Goal: Task Accomplishment & Management: Use online tool/utility

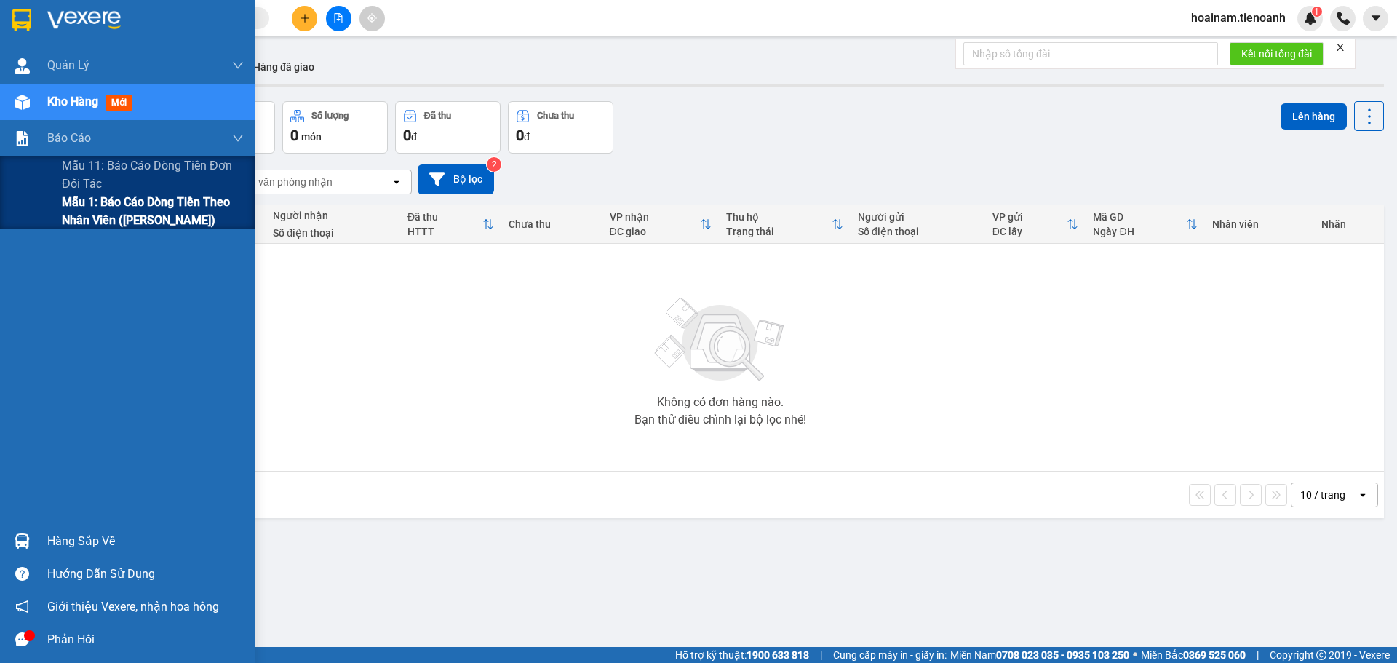
drag, startPoint x: 109, startPoint y: 215, endPoint x: 94, endPoint y: 212, distance: 15.6
click at [108, 215] on span "Mẫu 1: Báo cáo dòng tiền theo nhân viên ([PERSON_NAME])" at bounding box center [153, 211] width 182 height 36
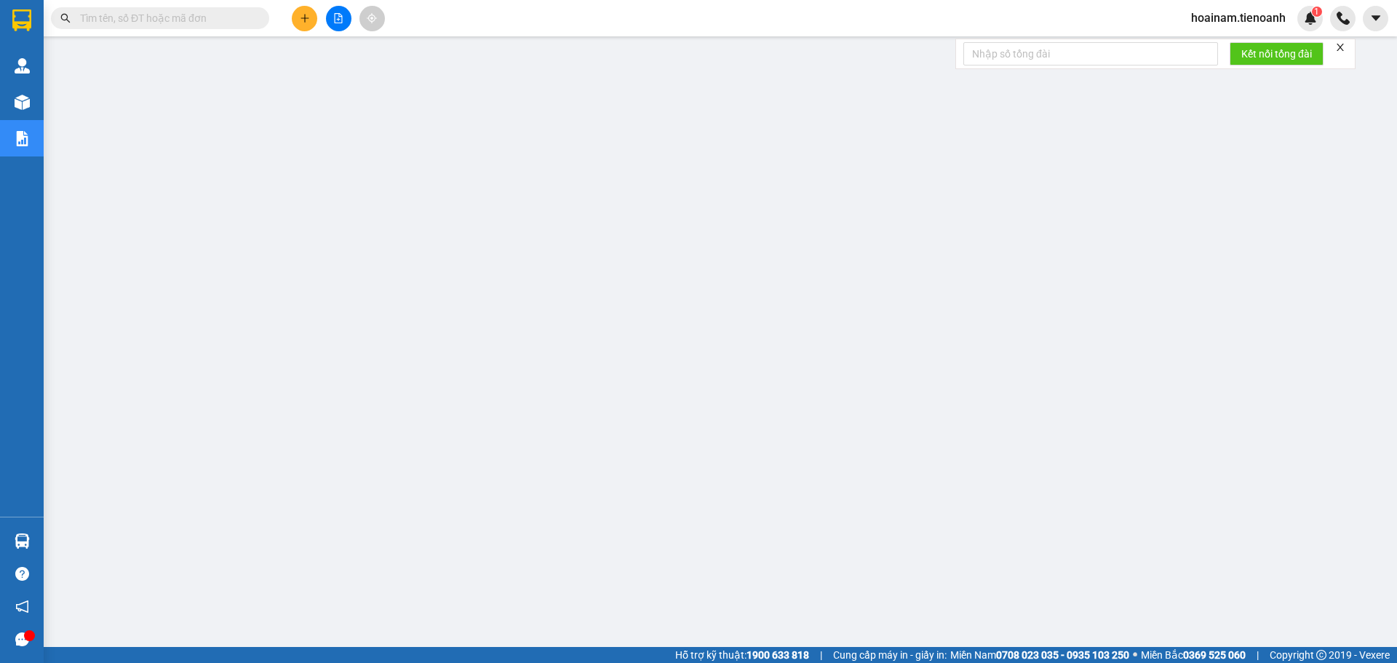
click at [198, 23] on input "text" at bounding box center [166, 18] width 172 height 16
click at [309, 28] on button at bounding box center [304, 18] width 25 height 25
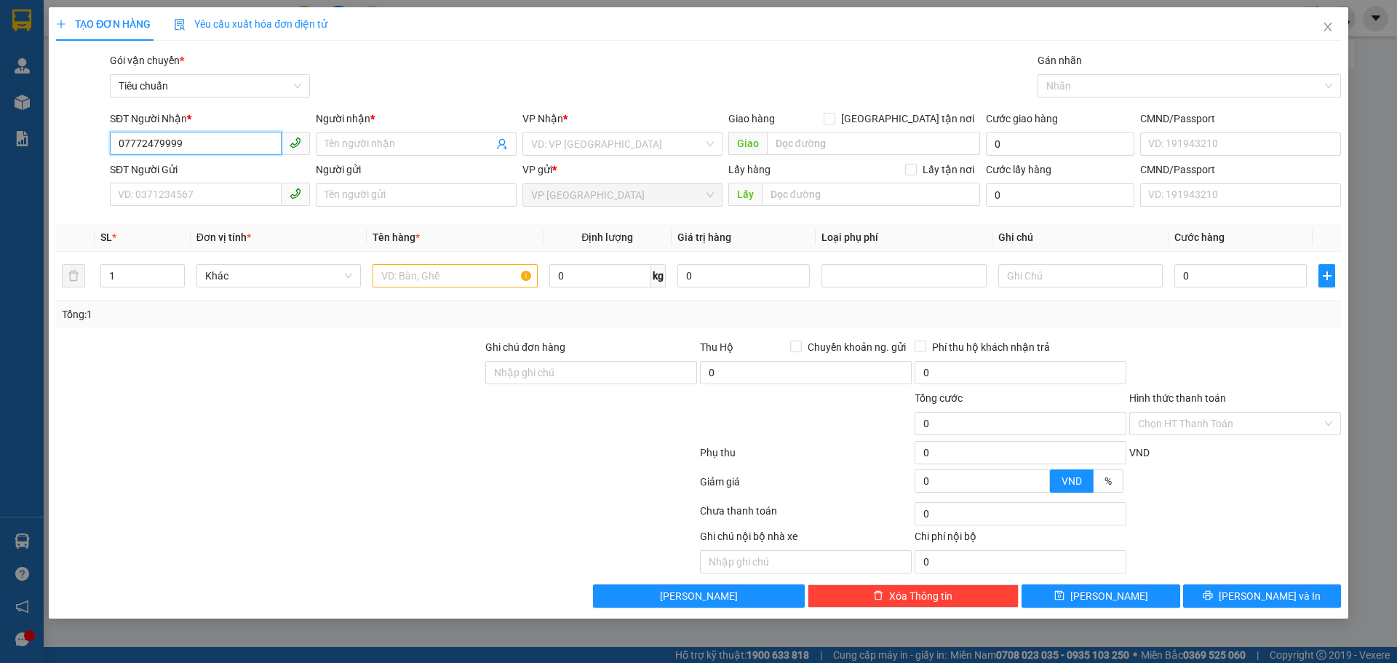
type input "07772479999"
click at [342, 135] on div "Người nhận * Tên người nhận" at bounding box center [416, 136] width 200 height 51
click at [342, 135] on span at bounding box center [416, 143] width 200 height 23
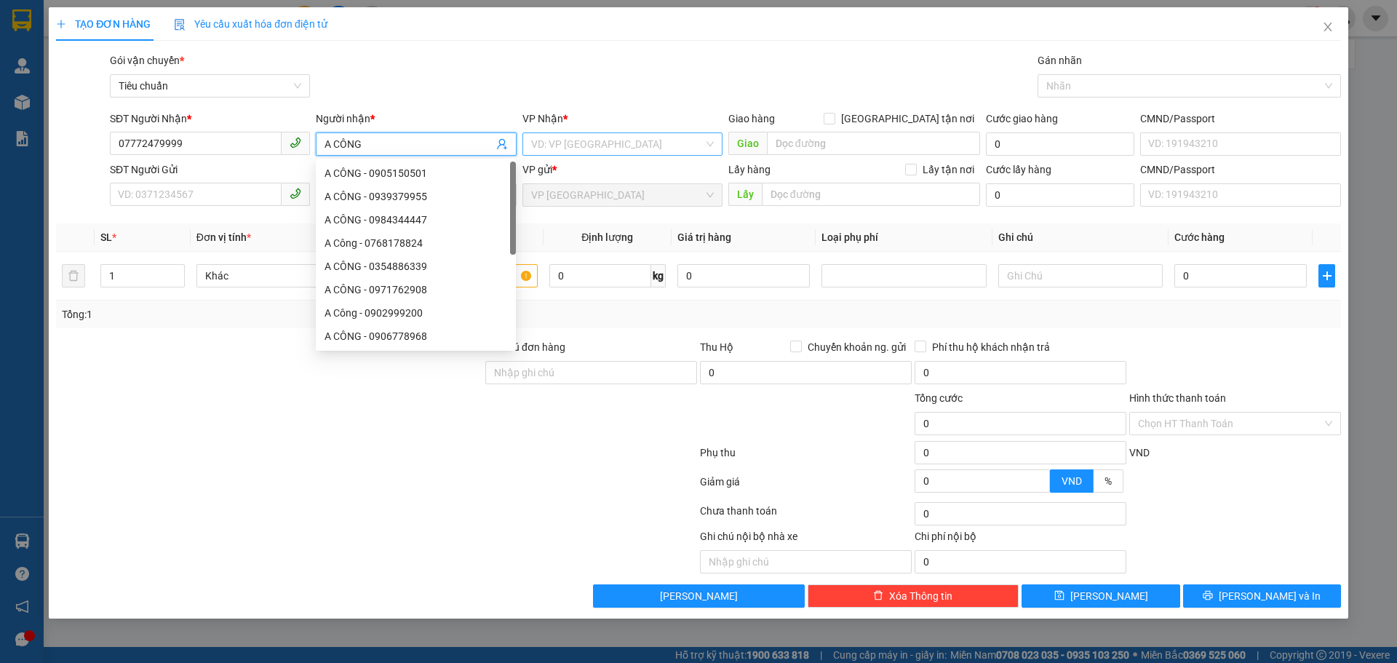
type input "A CÔNG"
click at [600, 142] on input "search" at bounding box center [617, 144] width 172 height 22
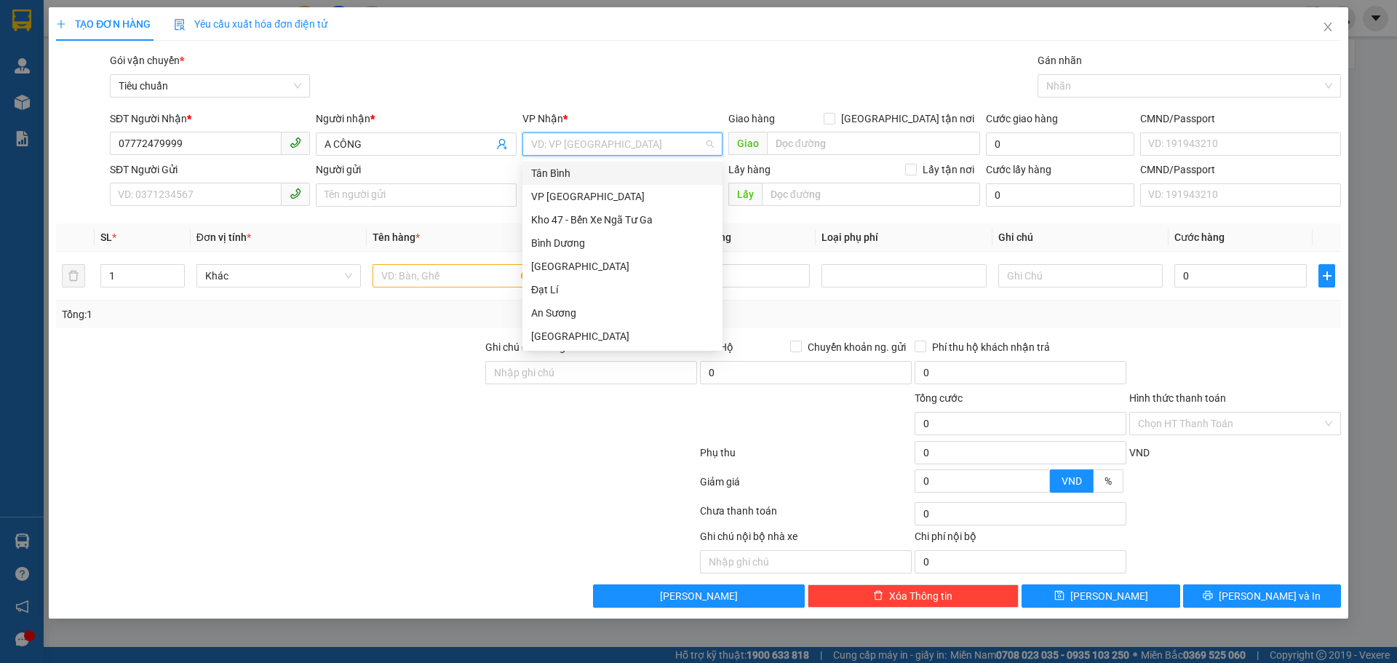
click at [573, 175] on div "Tân Bình" at bounding box center [622, 173] width 183 height 16
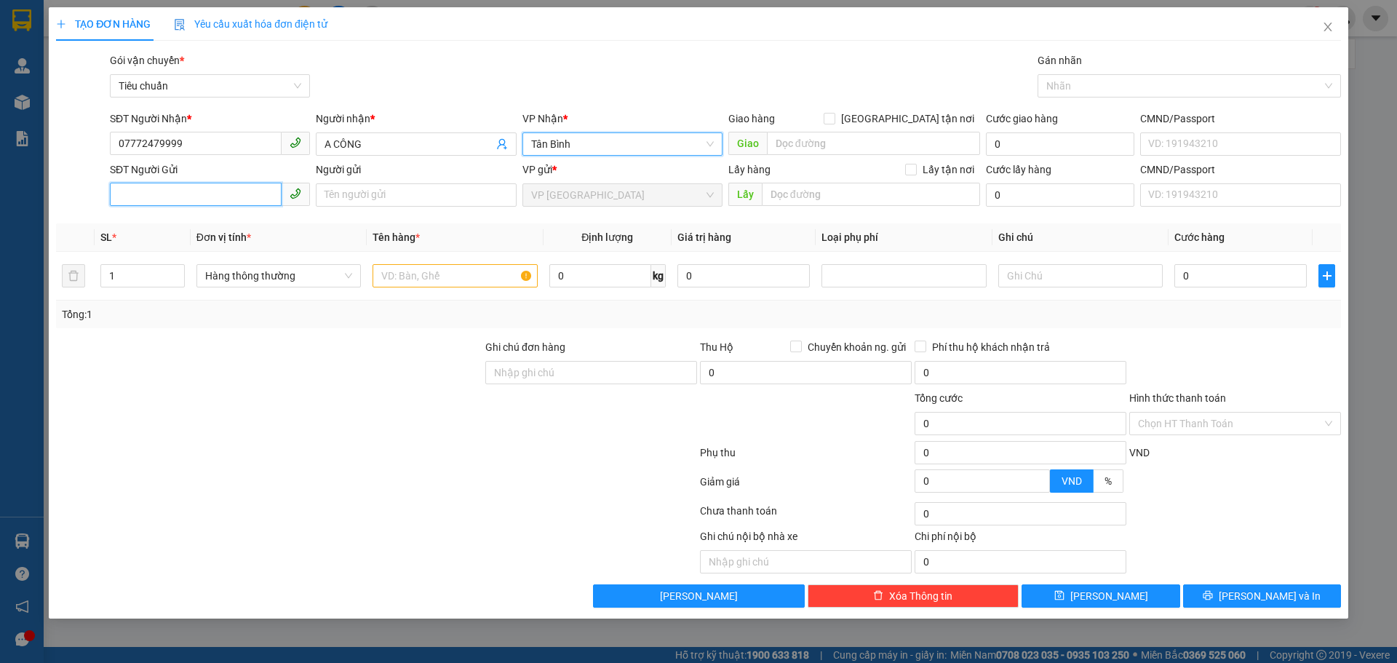
click at [165, 194] on input "SĐT Người Gửi" at bounding box center [196, 194] width 172 height 23
type input "0933294656"
click at [134, 221] on div "0933294656 - A Viễn" at bounding box center [210, 224] width 183 height 16
type input "A Viễn"
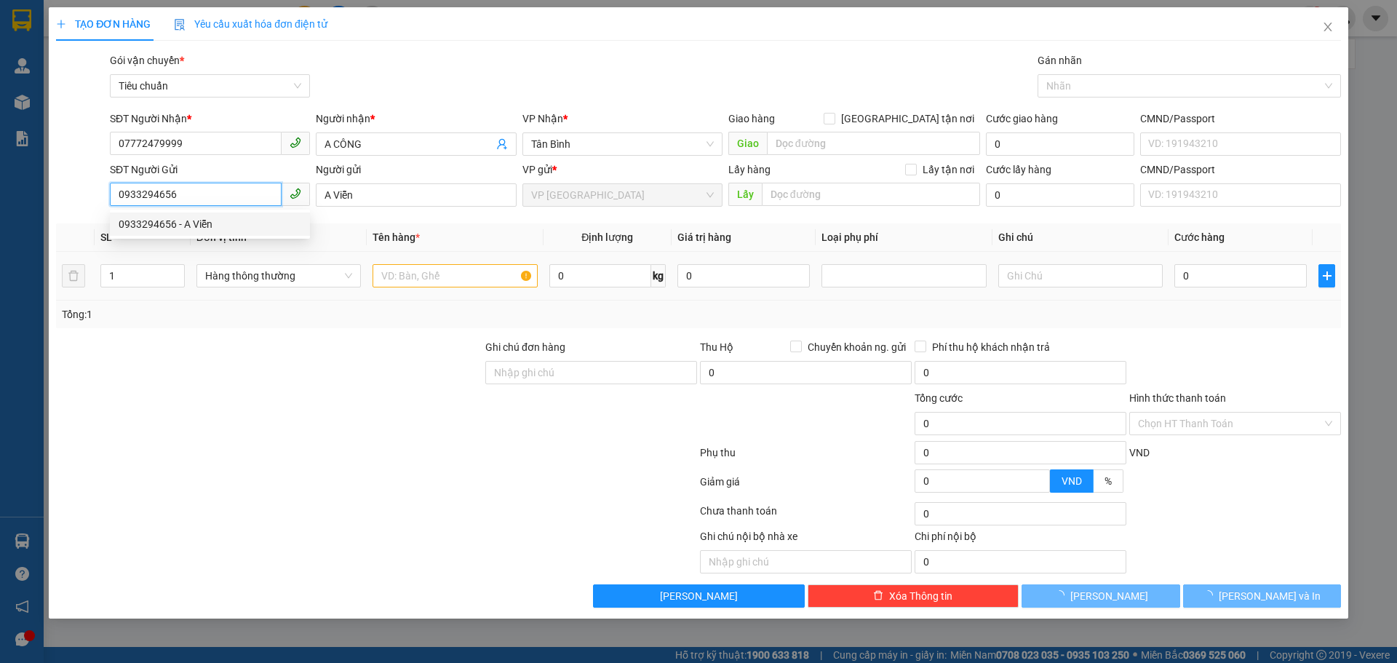
type input "30.000"
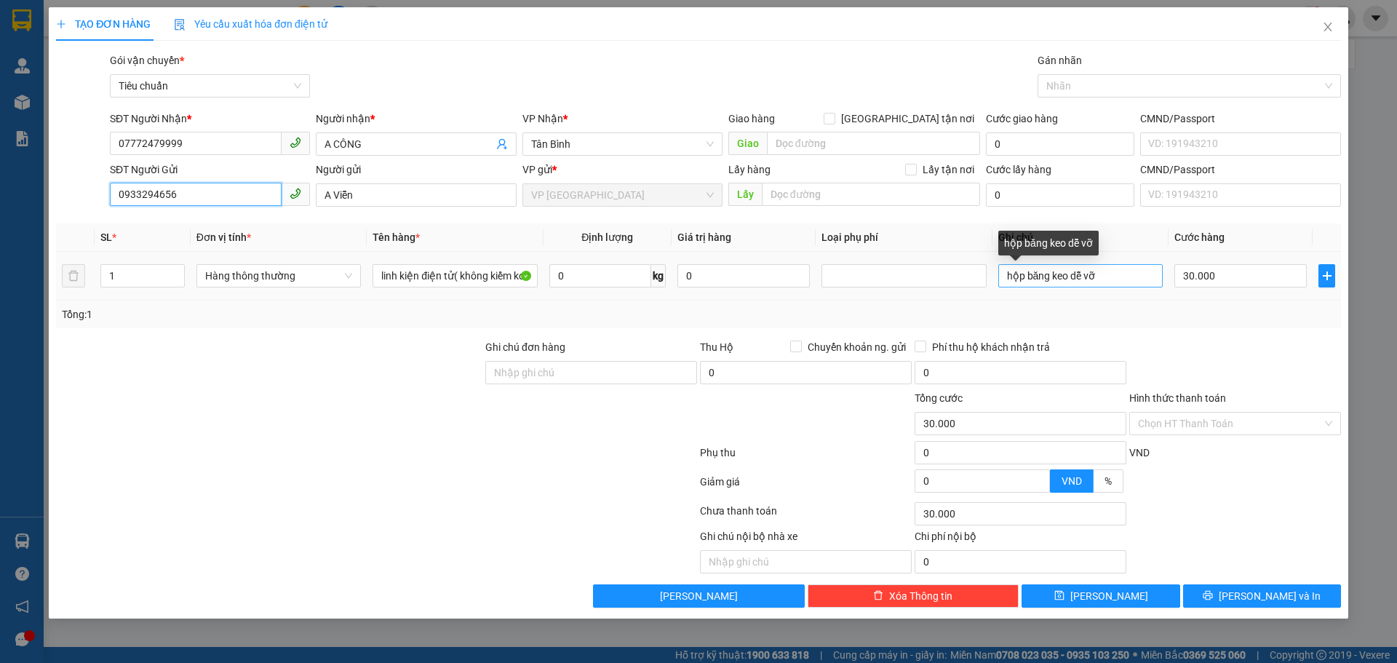
type input "0933294656"
click at [1052, 275] on input "hộp băng keo dễ vỡ" at bounding box center [1080, 275] width 164 height 23
click at [1113, 279] on input "hộp băng keo dễ vỡ" at bounding box center [1080, 275] width 164 height 23
drag, startPoint x: 1096, startPoint y: 275, endPoint x: 1027, endPoint y: 275, distance: 68.4
click at [1027, 275] on input "hộp băng keo dễ vỡ H BKT" at bounding box center [1080, 275] width 164 height 23
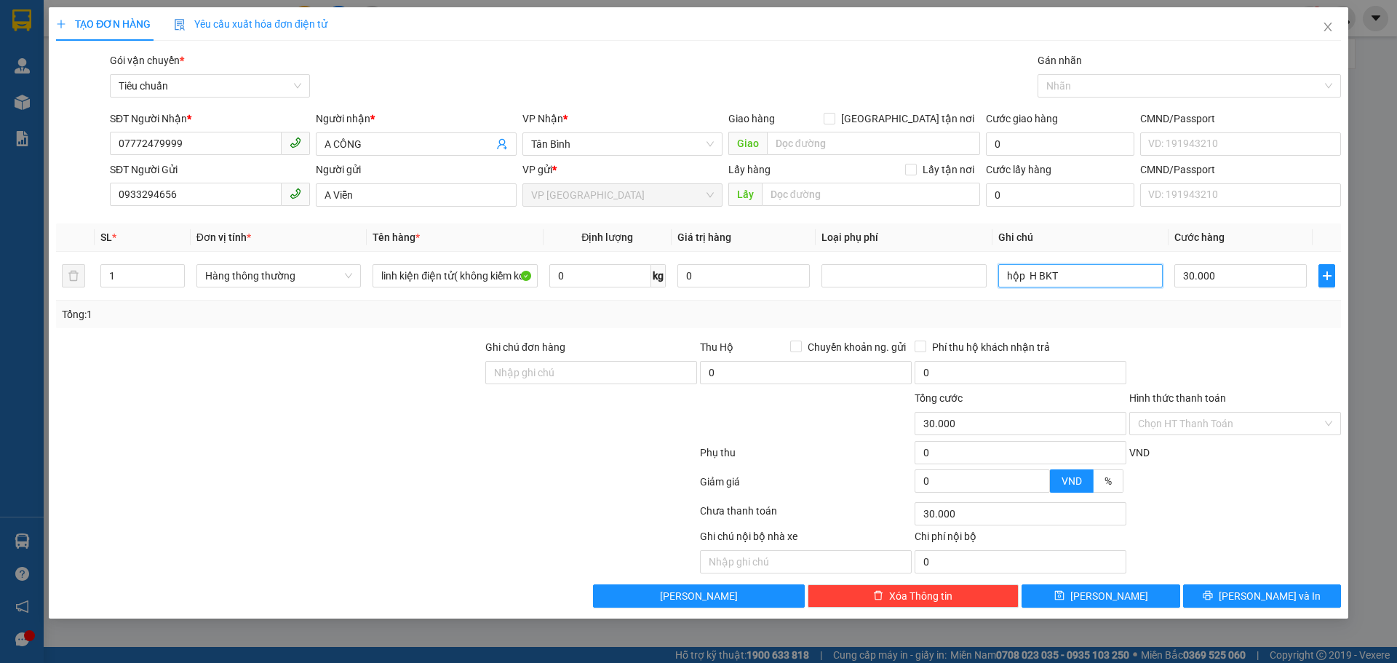
type input "hộp H BKT"
drag, startPoint x: 1201, startPoint y: 317, endPoint x: 1204, endPoint y: 350, distance: 32.9
click at [1201, 317] on div "Tổng: 1" at bounding box center [698, 314] width 1273 height 16
drag, startPoint x: 1199, startPoint y: 410, endPoint x: 1189, endPoint y: 439, distance: 30.6
click at [1199, 410] on div "Hình thức thanh toán" at bounding box center [1235, 401] width 212 height 22
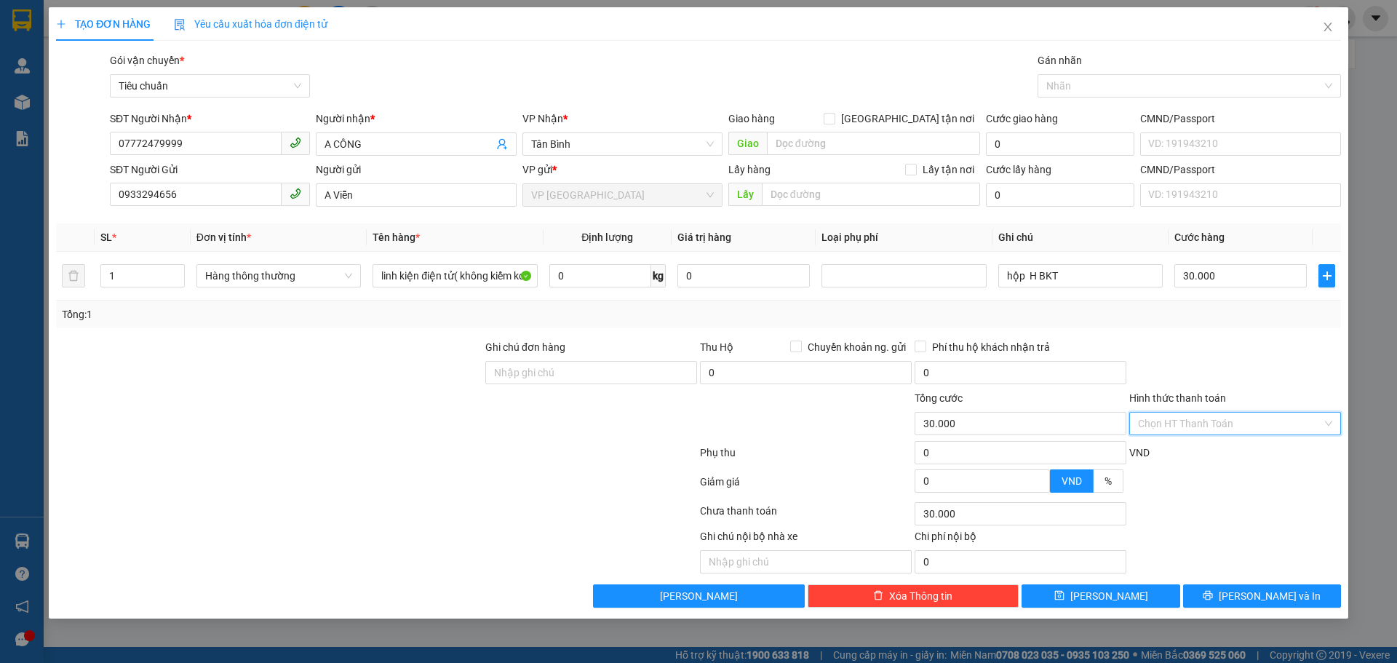
click at [1187, 422] on input "Hình thức thanh toán" at bounding box center [1230, 424] width 184 height 22
click at [1176, 456] on div "Tại văn phòng" at bounding box center [1235, 453] width 194 height 16
type input "0"
click at [1145, 306] on div "Tổng: 1" at bounding box center [698, 314] width 1273 height 16
click at [1267, 596] on span "[PERSON_NAME] và In" at bounding box center [1270, 596] width 102 height 16
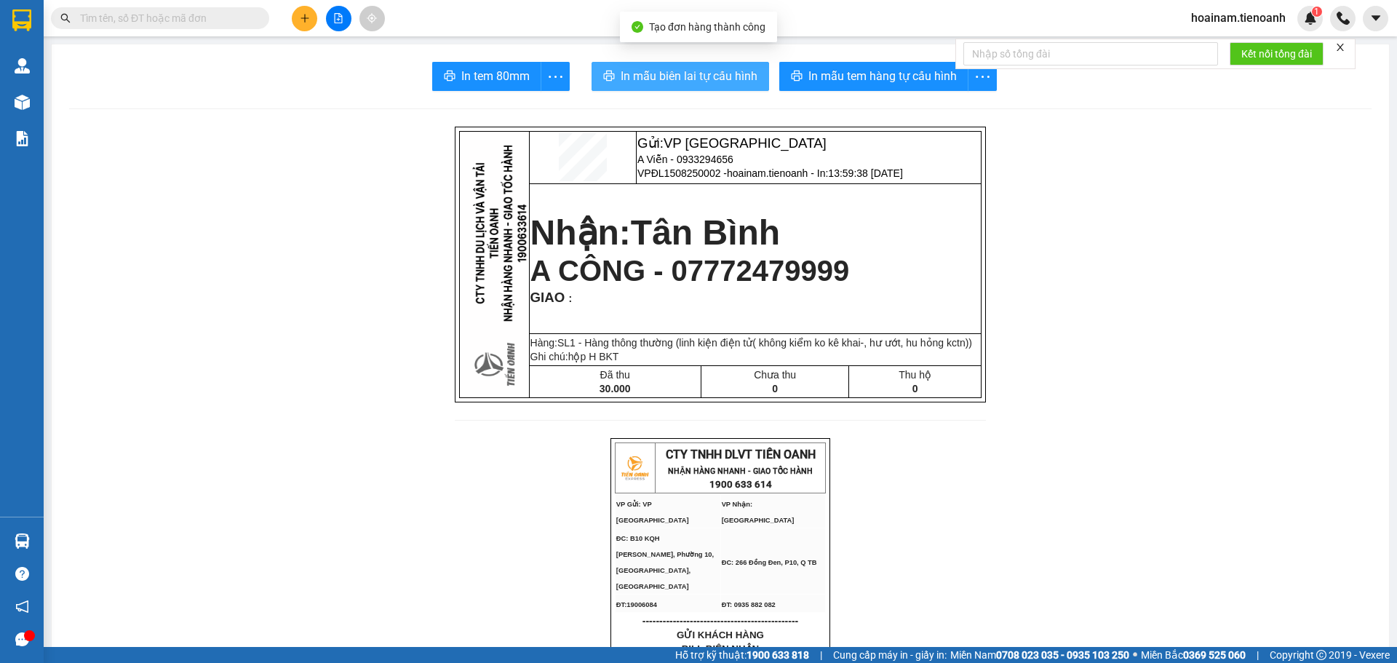
click at [675, 72] on span "In mẫu biên lai tự cấu hình" at bounding box center [689, 76] width 137 height 18
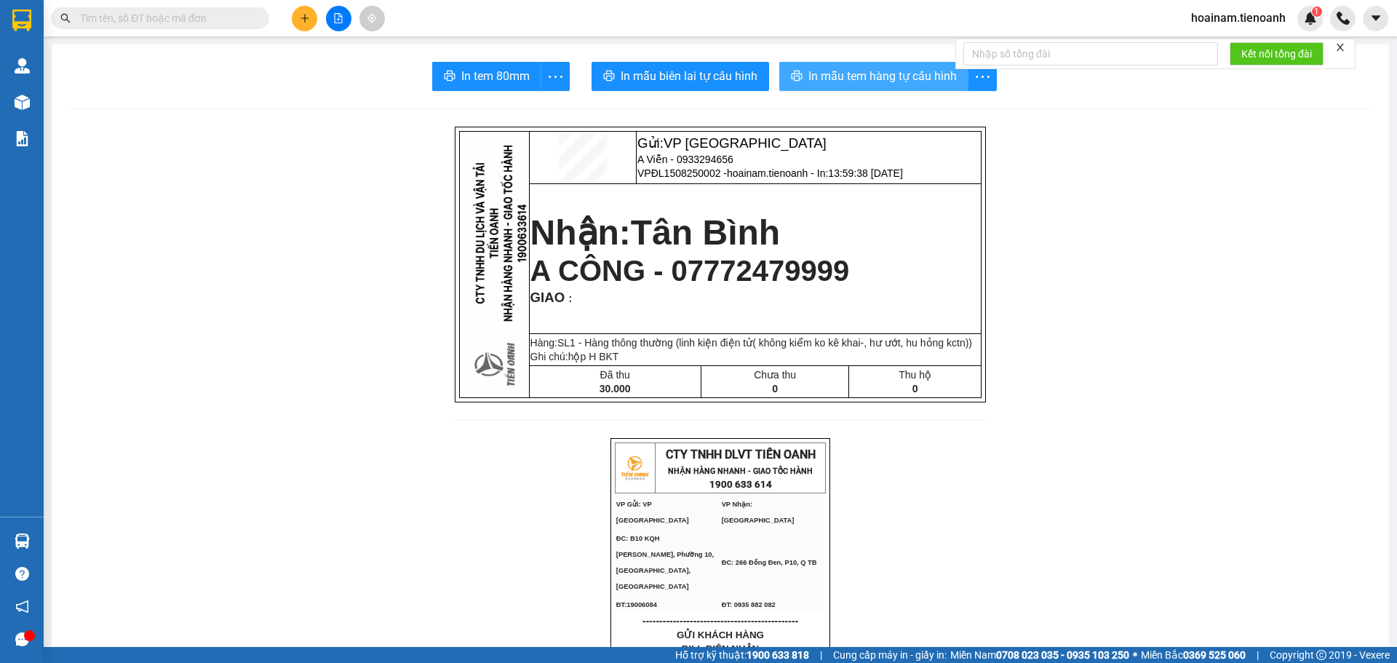
click at [864, 73] on span "In mẫu tem hàng tự cấu hình" at bounding box center [882, 76] width 148 height 18
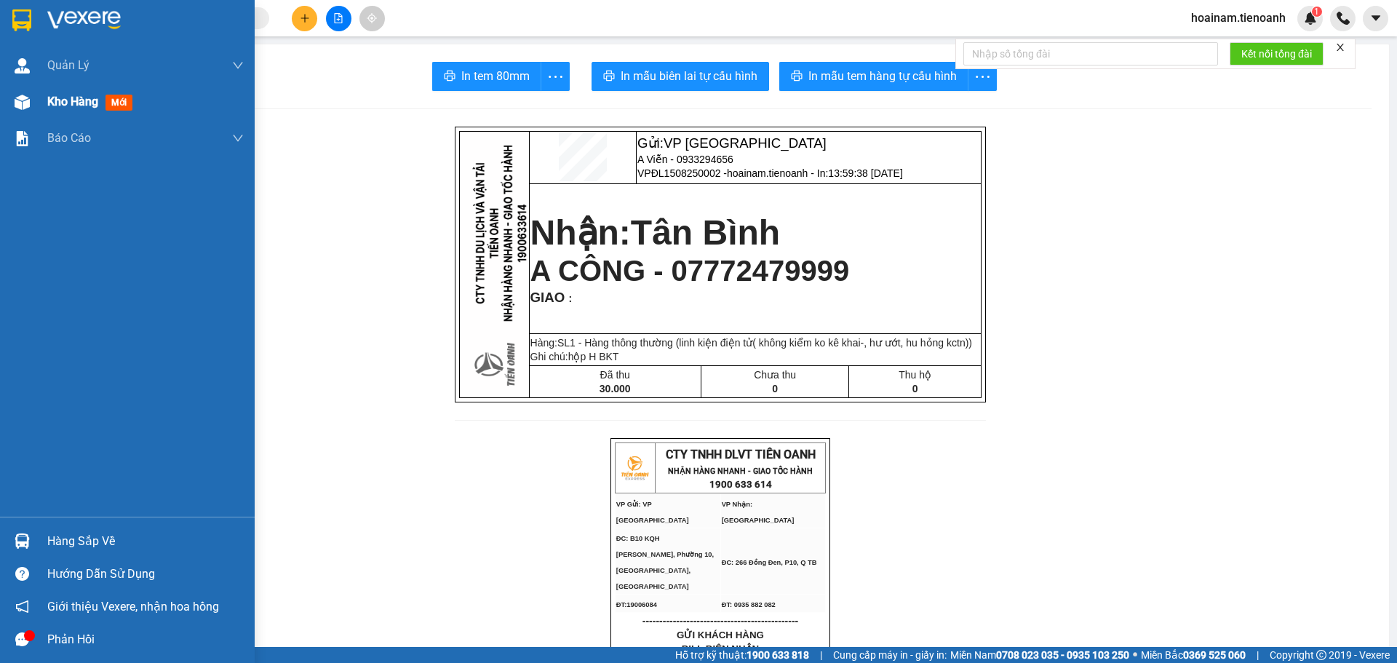
click at [57, 108] on span "Kho hàng" at bounding box center [72, 102] width 51 height 14
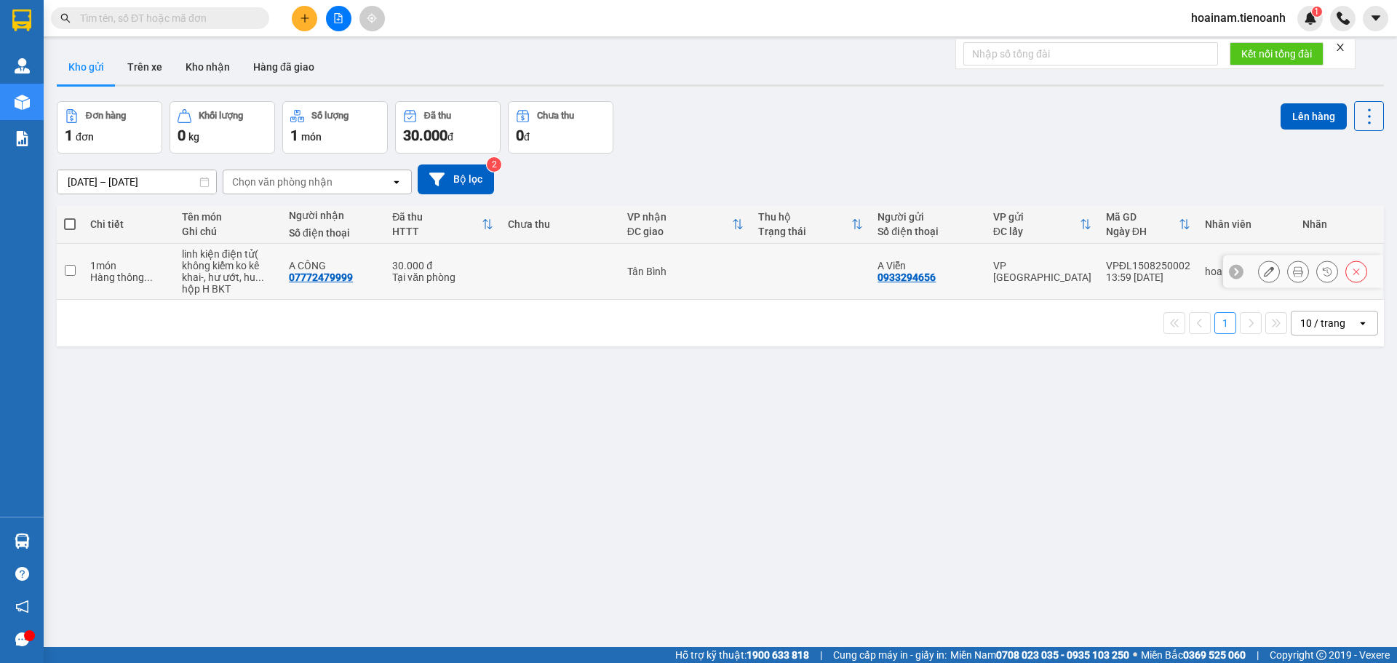
click at [754, 277] on tr "1 món Hàng thông ... linh kiện điện tử( không kiểm ko kê khai-, hư ướt, hu ... …" at bounding box center [720, 272] width 1327 height 56
checkbox input "true"
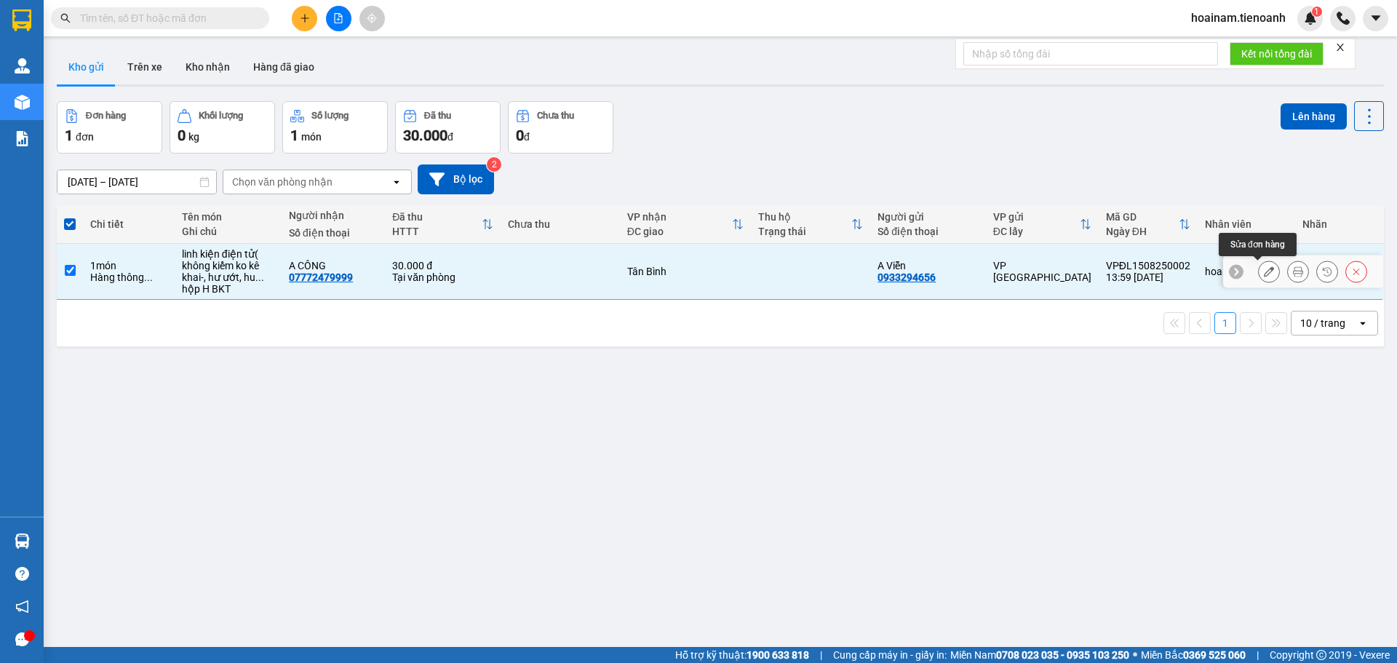
click at [1264, 266] on icon at bounding box center [1269, 271] width 10 height 10
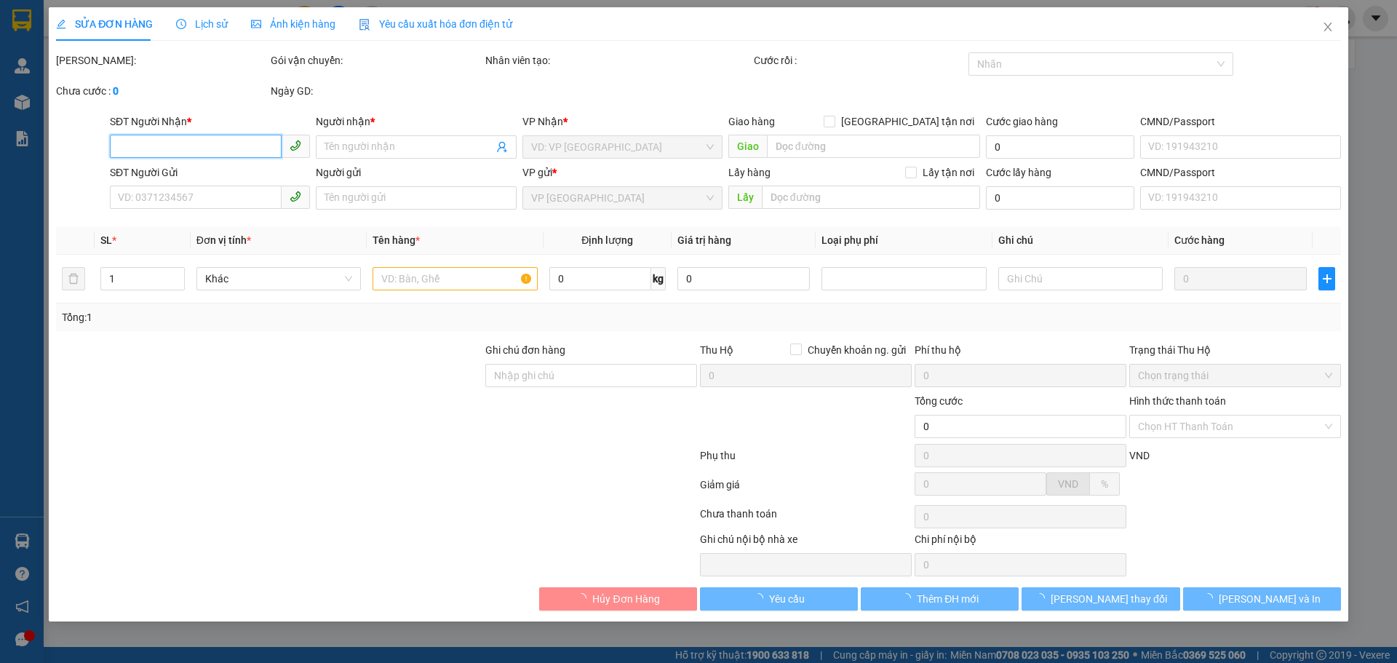
type input "07772479999"
type input "A CÔNG"
type input "0933294656"
type input "A Viễn"
type input "30.000"
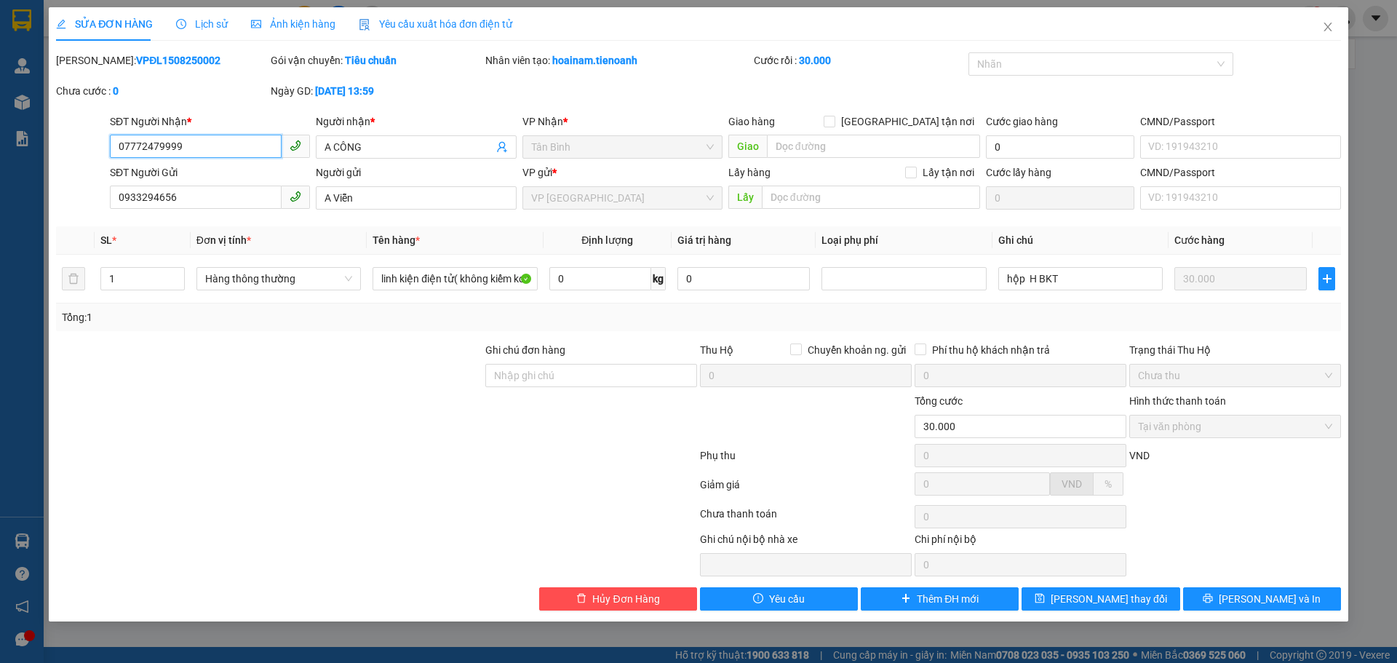
click at [138, 144] on input "07772479999" at bounding box center [196, 146] width 172 height 23
type input "0772479999"
click at [1108, 595] on span "[PERSON_NAME] thay đổi" at bounding box center [1109, 599] width 116 height 16
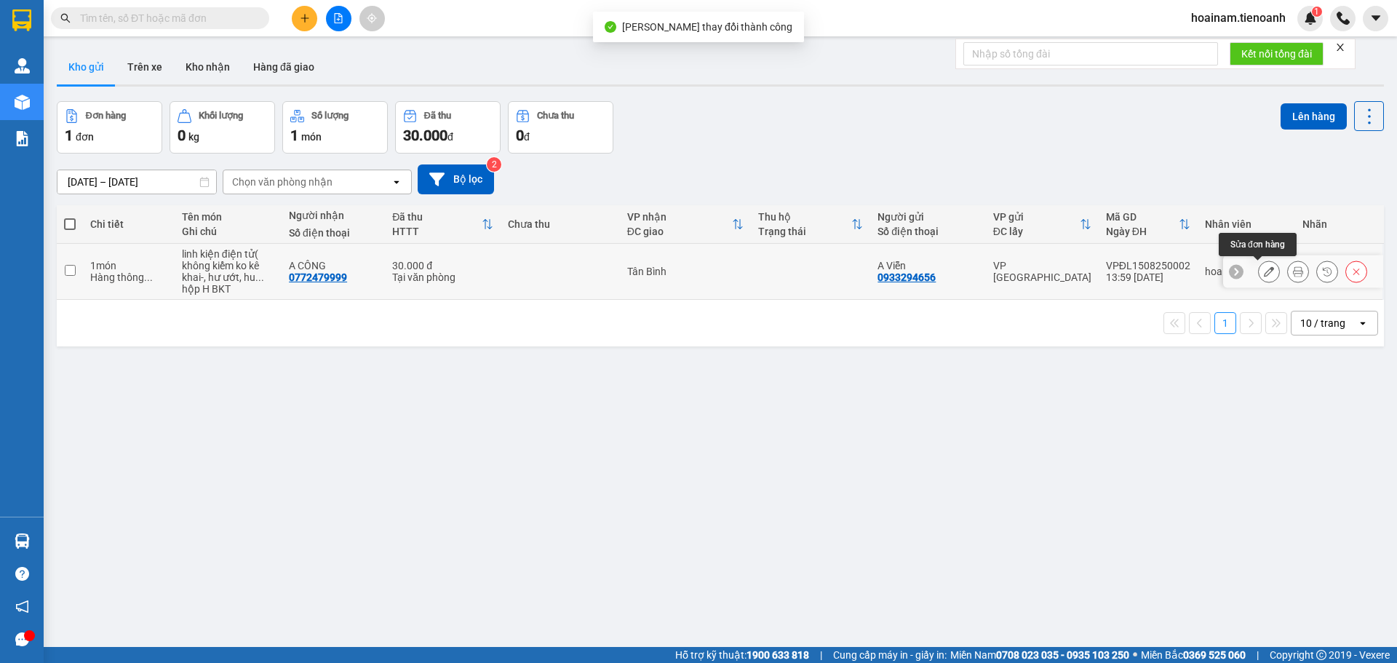
click at [1259, 272] on button at bounding box center [1269, 271] width 20 height 25
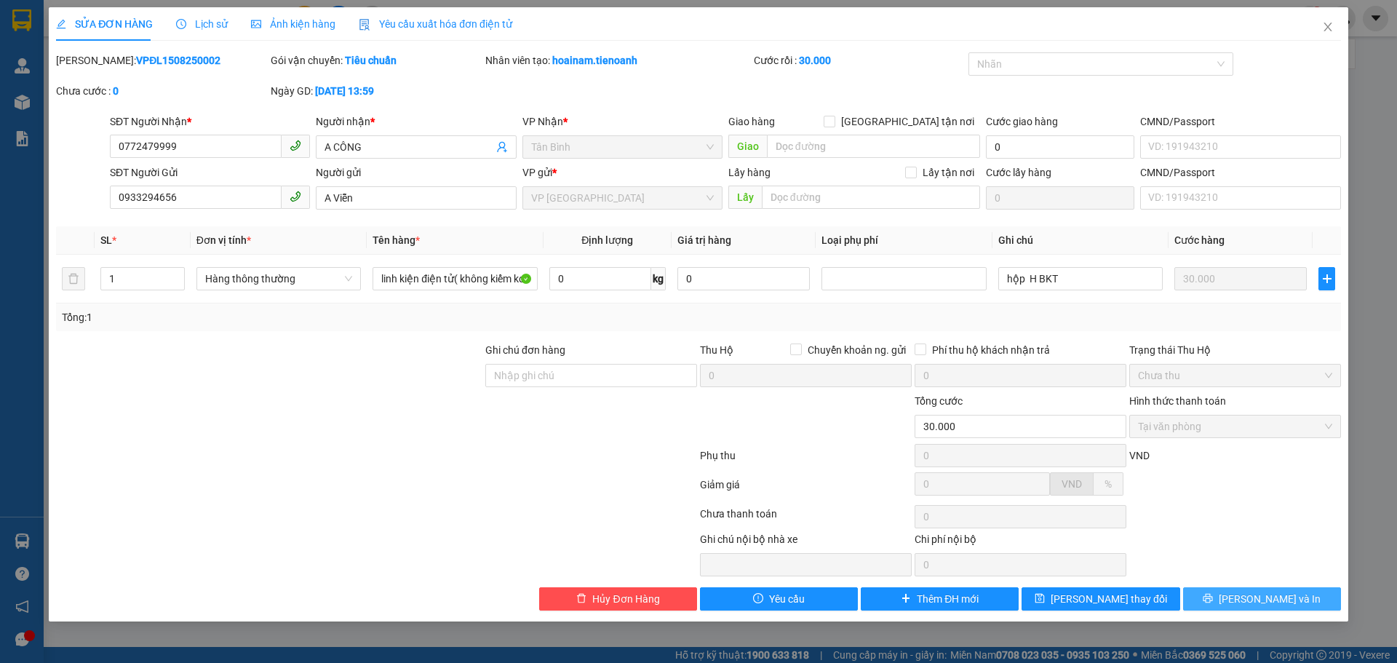
click at [1266, 594] on span "[PERSON_NAME] và In" at bounding box center [1270, 599] width 102 height 16
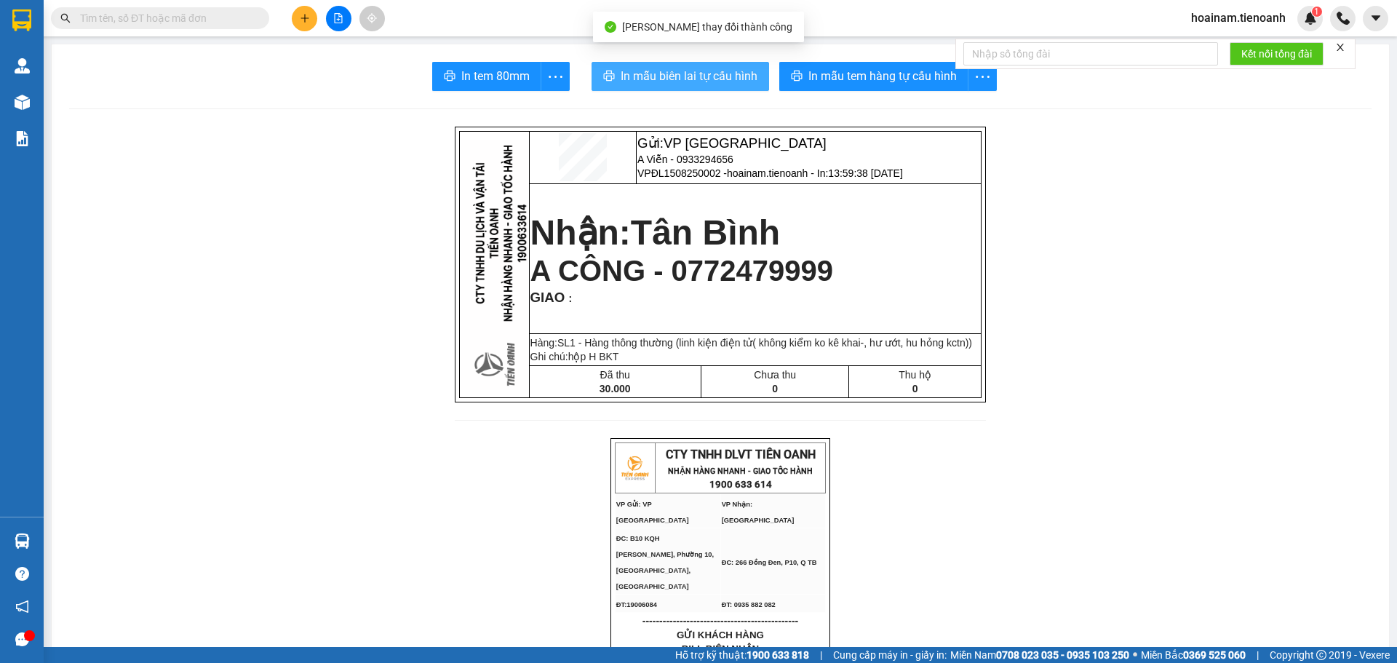
click at [703, 79] on span "In mẫu biên lai tự cấu hình" at bounding box center [689, 76] width 137 height 18
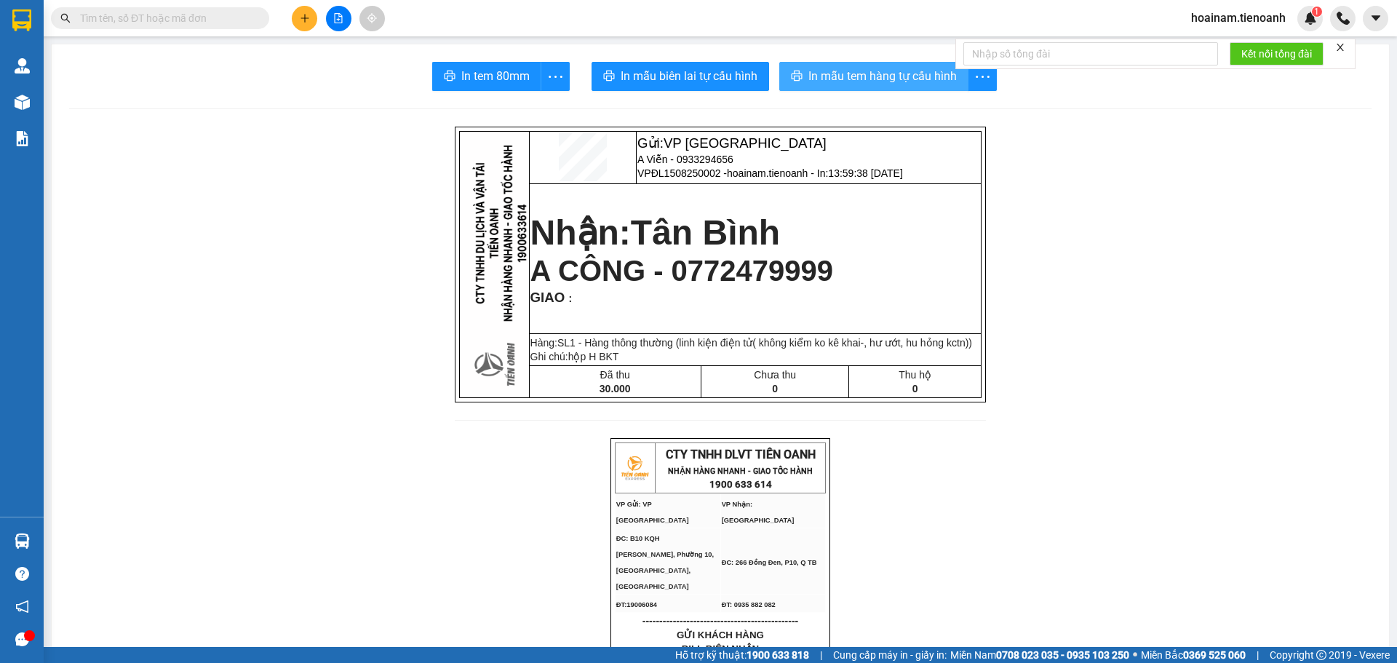
click at [868, 87] on button "In mẫu tem hàng tự cấu hình" at bounding box center [873, 76] width 189 height 29
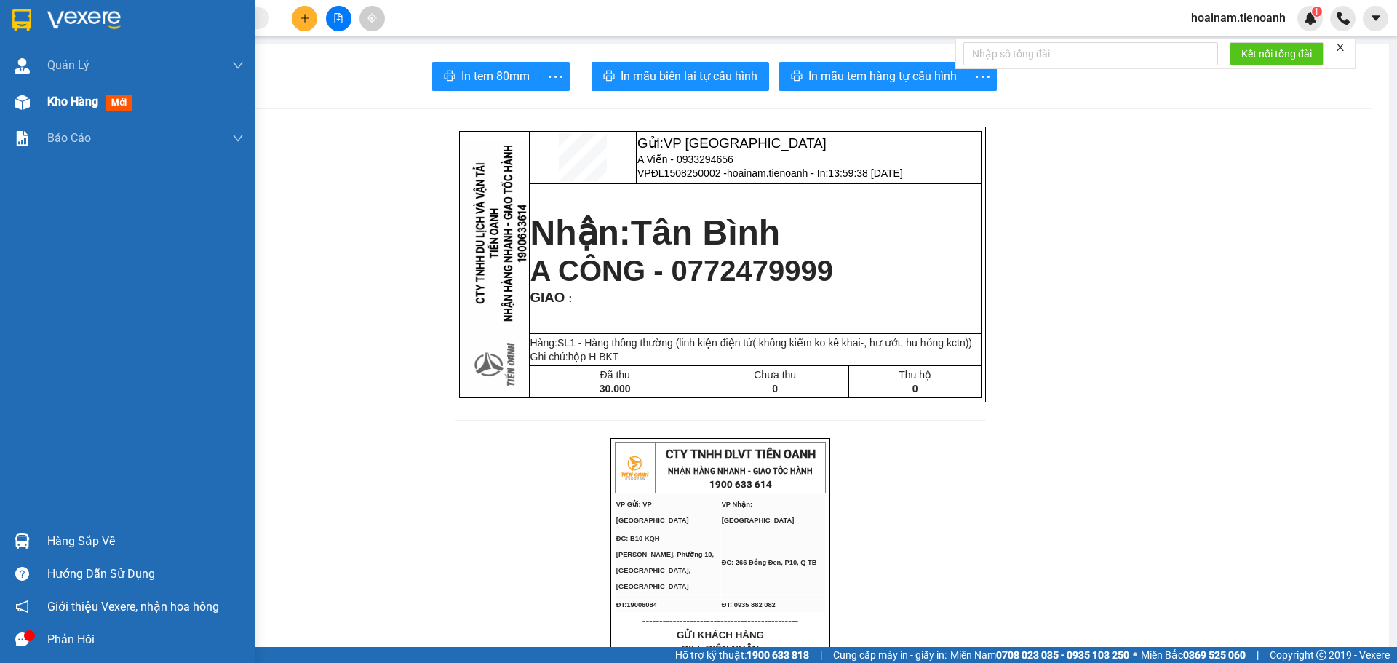
click at [48, 106] on span "Kho hàng" at bounding box center [72, 102] width 51 height 14
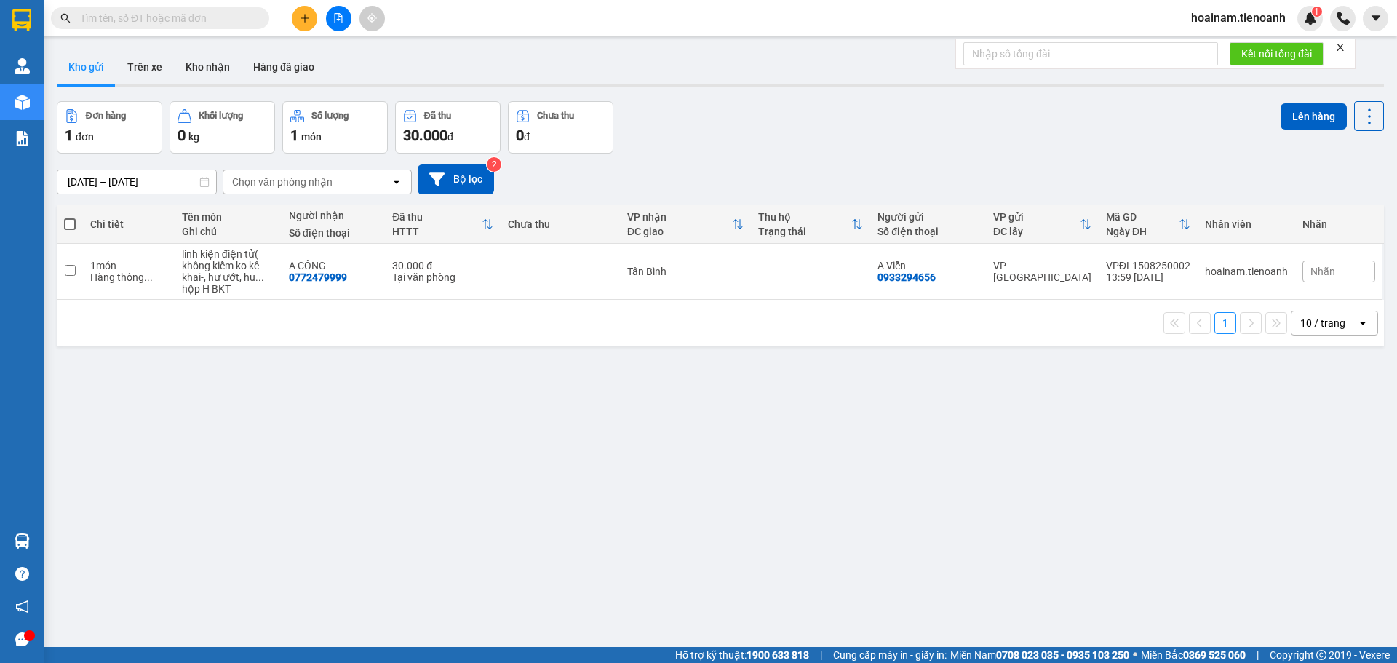
click at [685, 440] on div "ver 1.8.138 Kho gửi Trên xe Kho nhận Hàng đã giao Đơn hàng 1 đơn Khối lượng 0 k…" at bounding box center [720, 375] width 1339 height 663
click at [440, 343] on div "1 10 / trang open" at bounding box center [720, 323] width 1327 height 47
click at [219, 18] on input "text" at bounding box center [166, 18] width 172 height 16
paste input "0949786879"
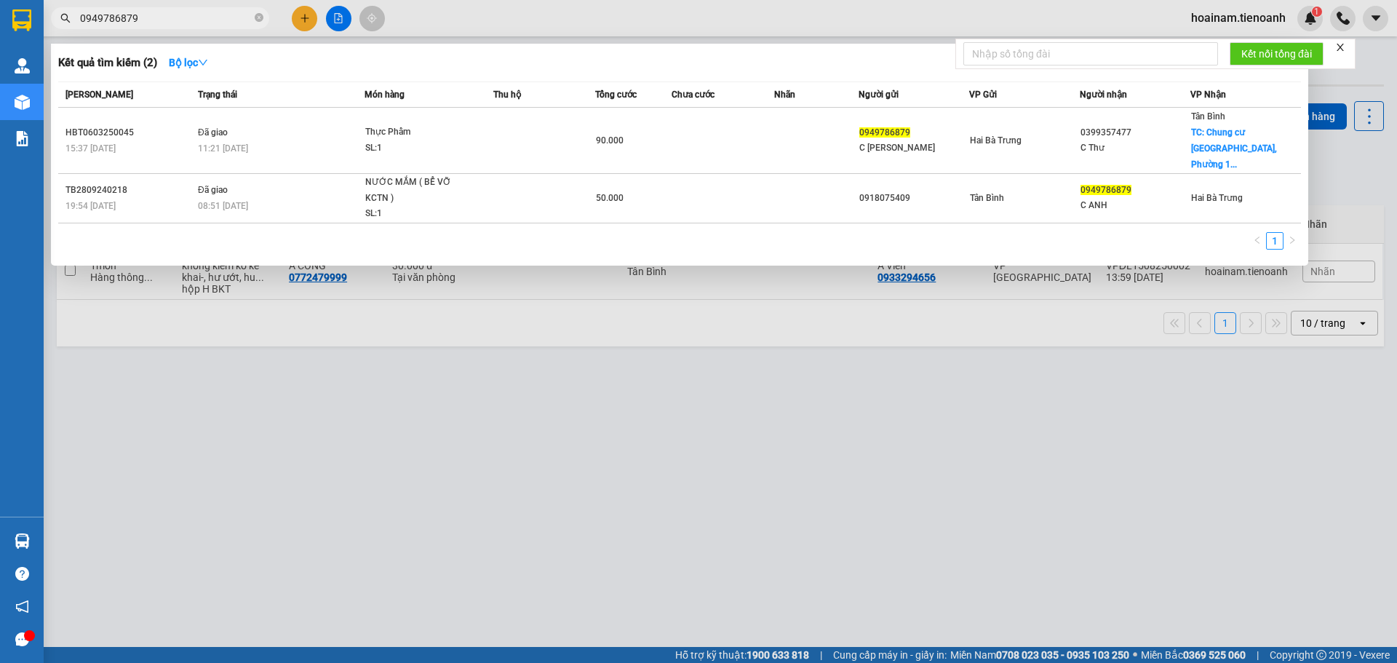
type input "0949786879"
drag, startPoint x: 672, startPoint y: 593, endPoint x: 661, endPoint y: 581, distance: 16.0
click at [672, 592] on div at bounding box center [698, 331] width 1397 height 663
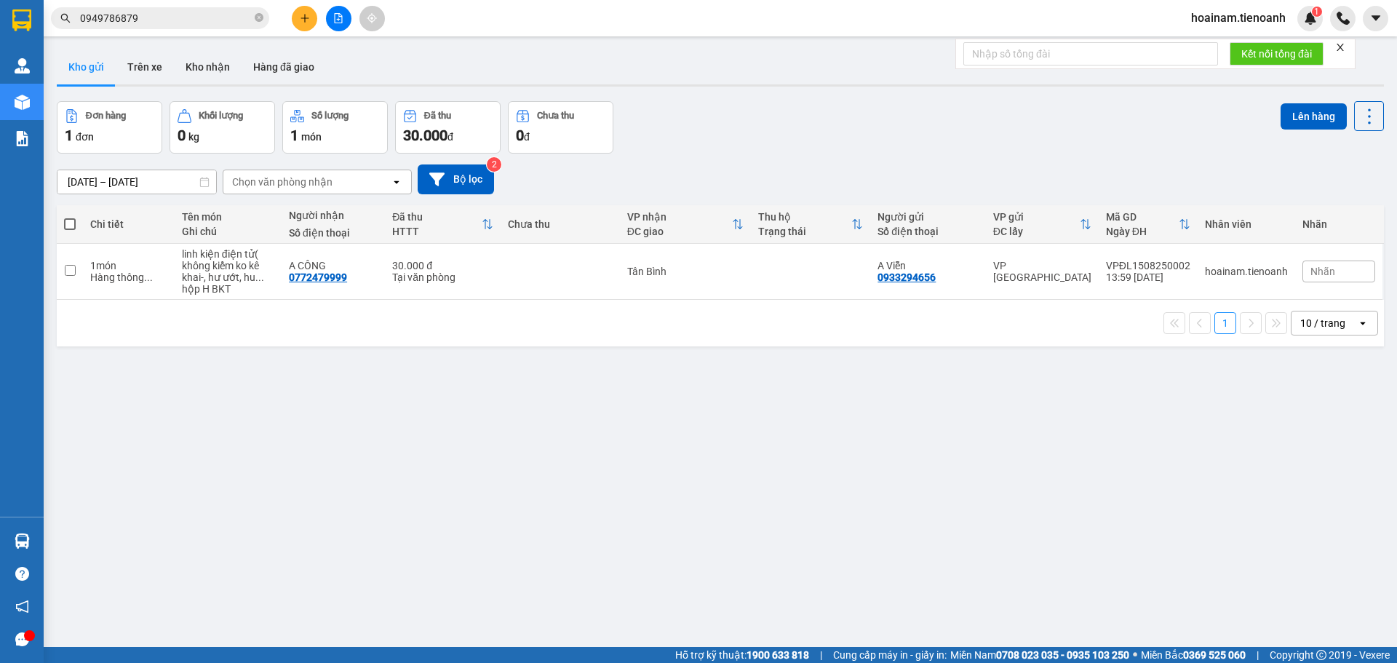
click at [559, 405] on div "ver 1.8.138 Kho gửi Trên xe Kho nhận Hàng đã giao Đơn hàng 1 đơn Khối lượng 0 k…" at bounding box center [720, 375] width 1339 height 663
click at [268, 413] on div "ver 1.8.138 Kho gửi Trên xe Kho nhận Hàng đã giao Đơn hàng 1 đơn Khối lượng 0 k…" at bounding box center [720, 375] width 1339 height 663
click at [512, 274] on td at bounding box center [560, 272] width 119 height 56
checkbox input "true"
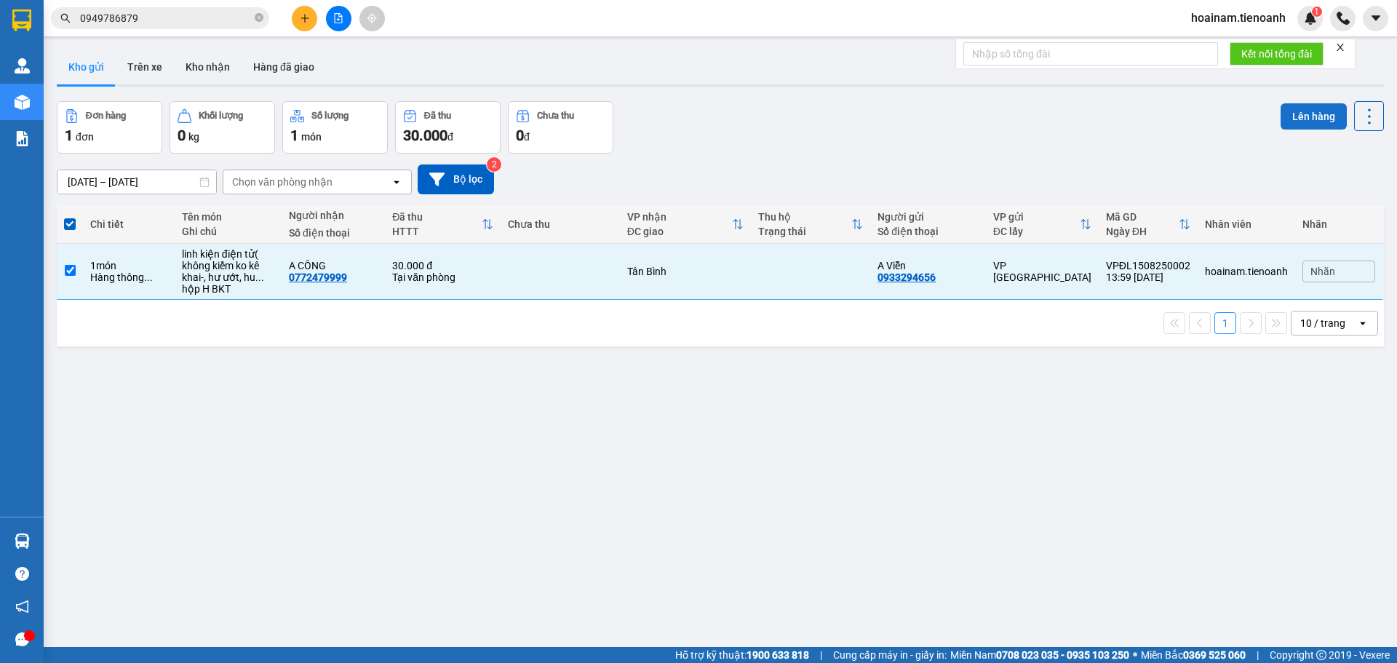
click at [1301, 111] on button "Lên hàng" at bounding box center [1314, 116] width 66 height 26
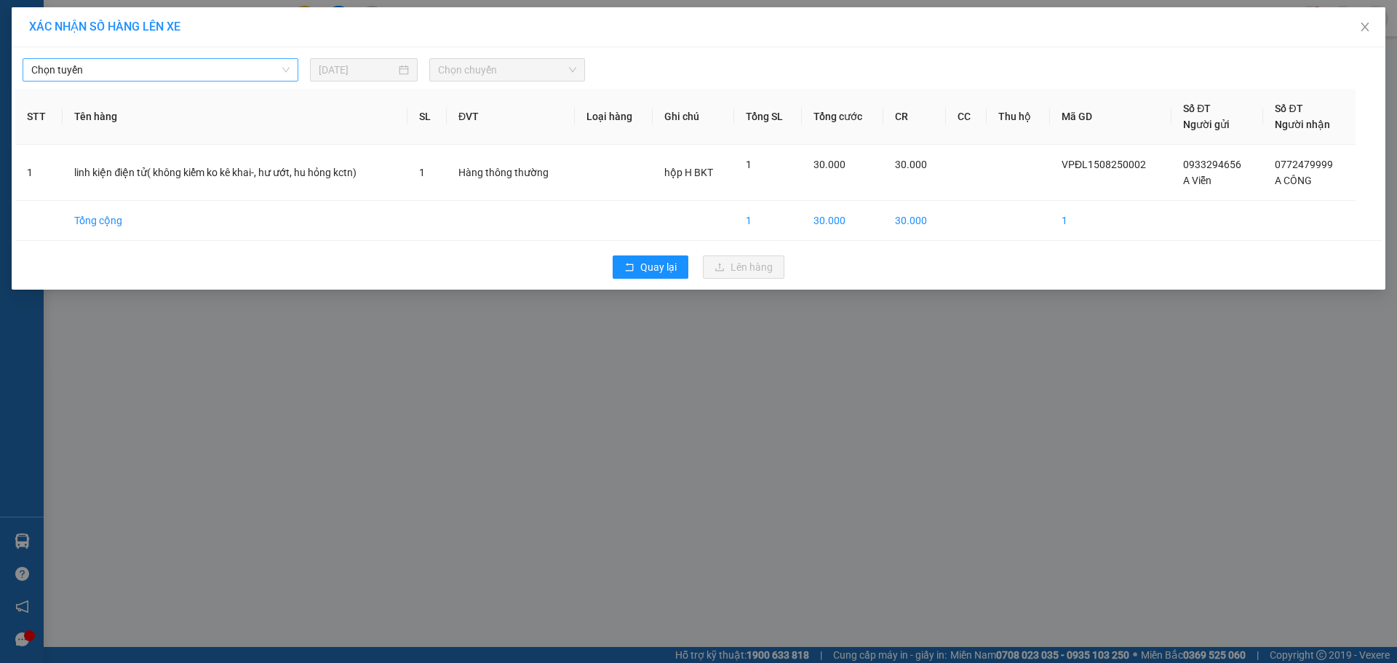
drag, startPoint x: 199, startPoint y: 70, endPoint x: 179, endPoint y: 77, distance: 21.0
click at [187, 73] on span "Chọn tuyến" at bounding box center [160, 70] width 258 height 22
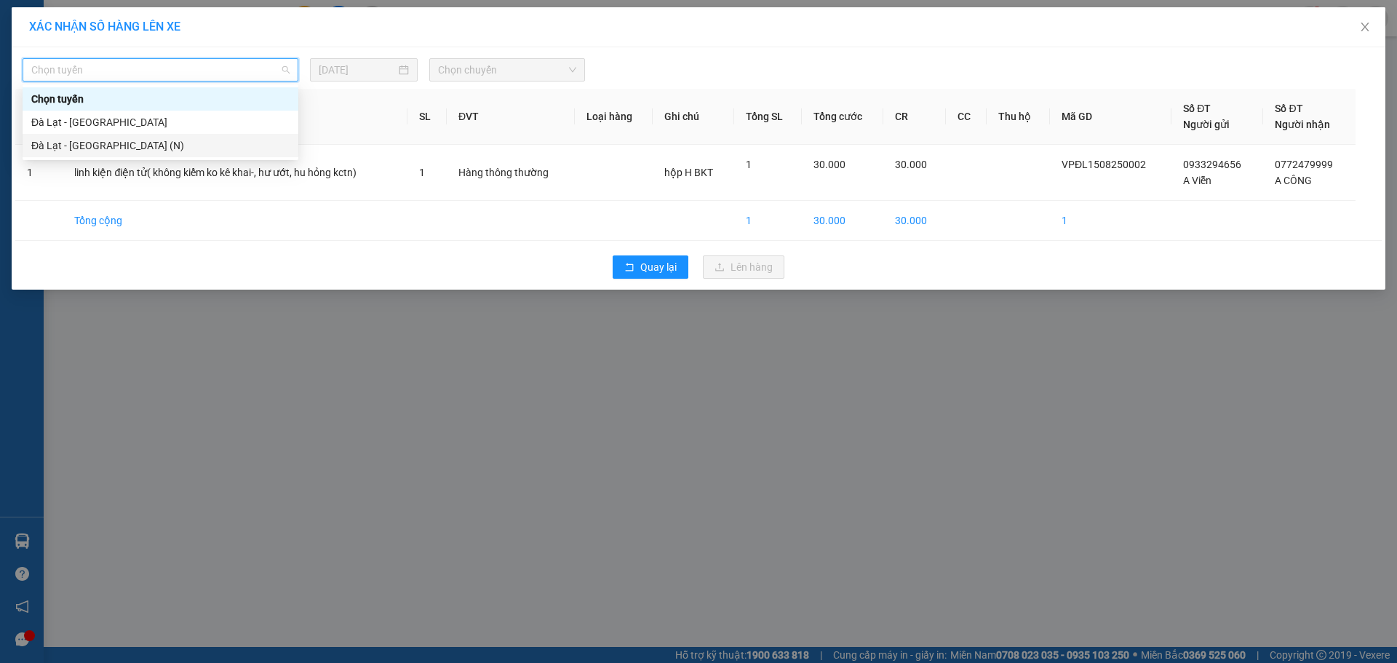
click at [86, 143] on div "Đà Lạt - [GEOGRAPHIC_DATA] (N)" at bounding box center [160, 146] width 258 height 16
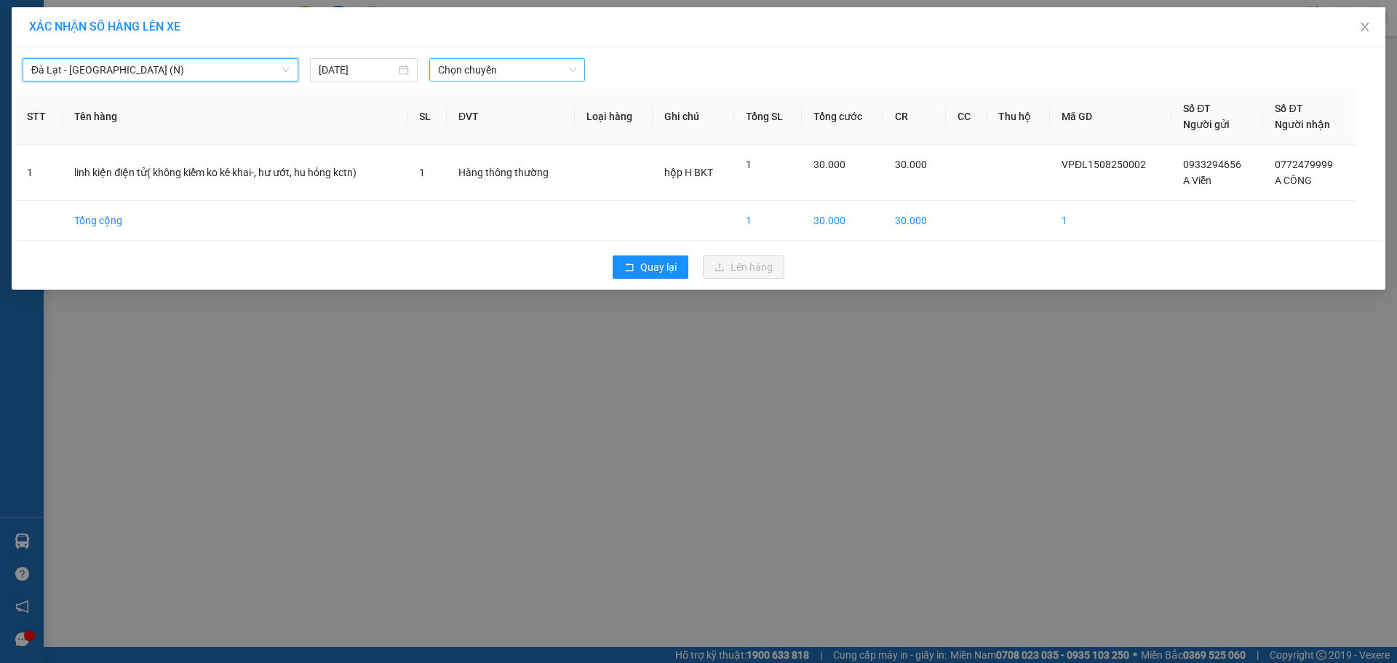
click at [499, 76] on span "Chọn chuyến" at bounding box center [507, 70] width 138 height 22
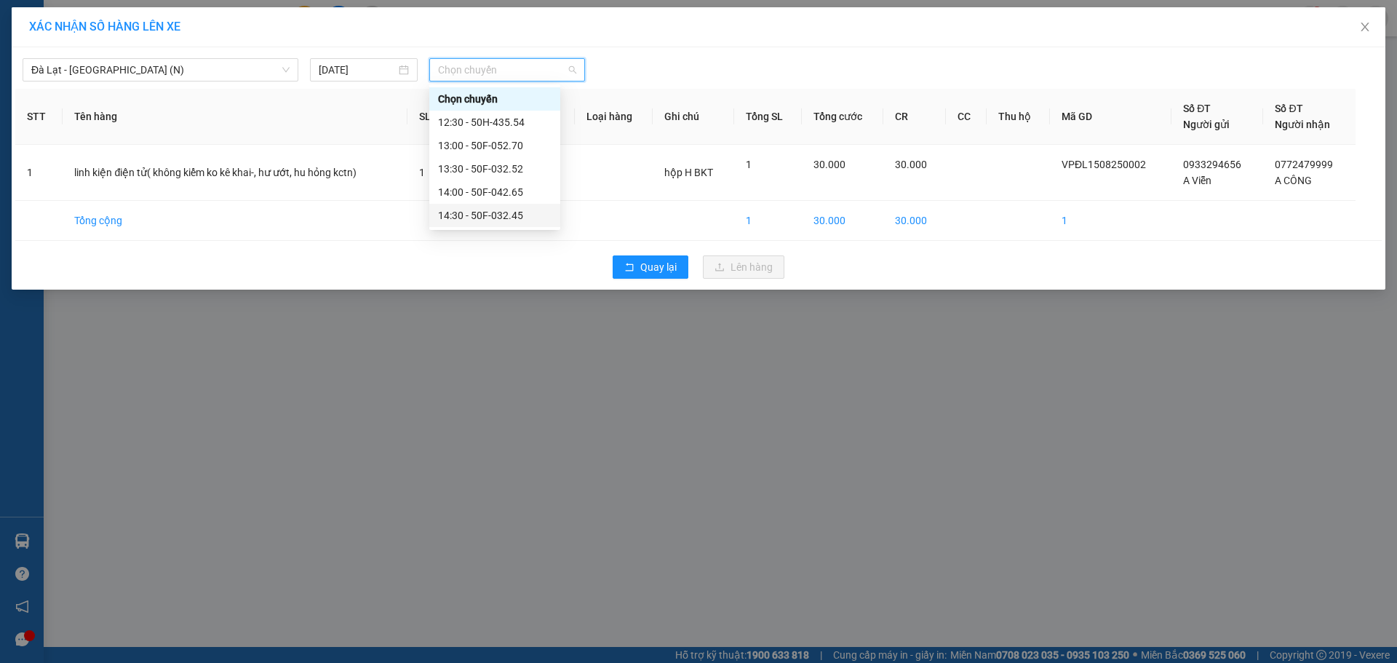
click at [463, 216] on div "14:30 - 50F-032.45" at bounding box center [495, 215] width 114 height 16
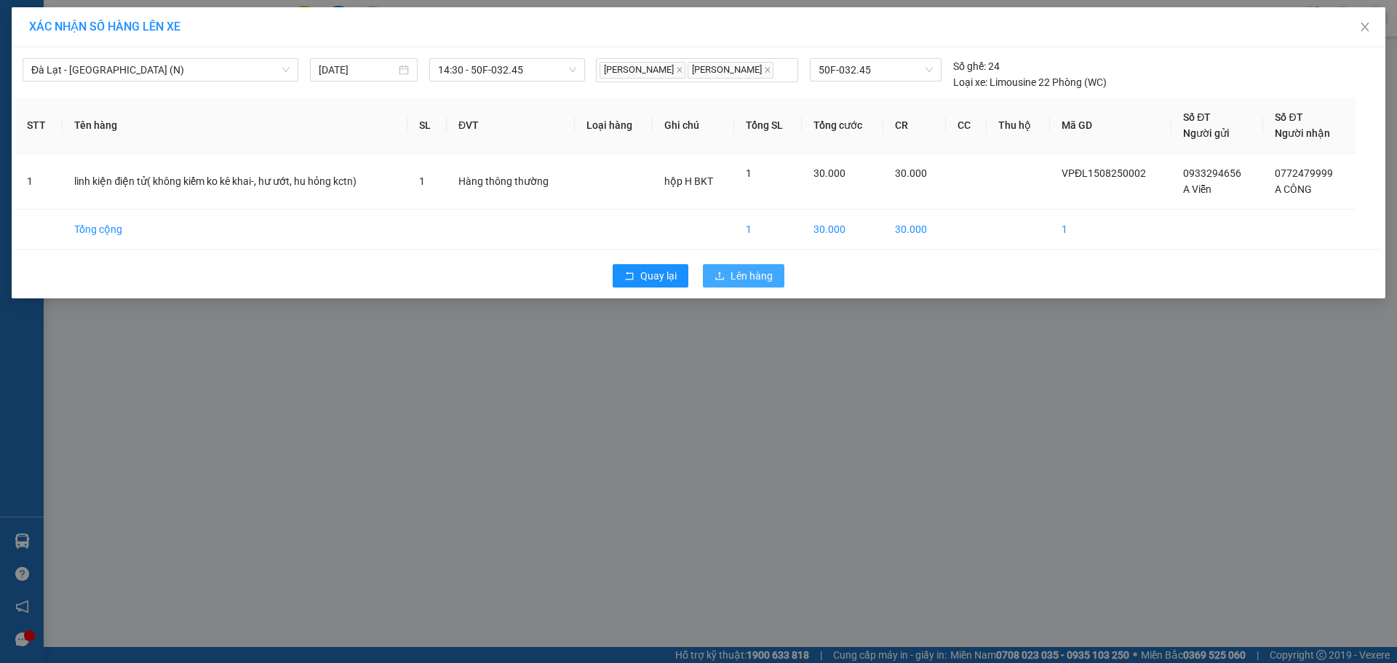
click at [744, 278] on span "Lên hàng" at bounding box center [752, 276] width 42 height 16
